Goal: Find specific page/section: Find specific page/section

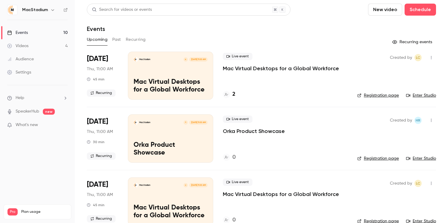
click at [413, 96] on link "Enter Studio" at bounding box center [421, 95] width 30 height 6
click at [416, 96] on link "Enter Studio" at bounding box center [421, 95] width 30 height 6
